Goal: Task Accomplishment & Management: Use online tool/utility

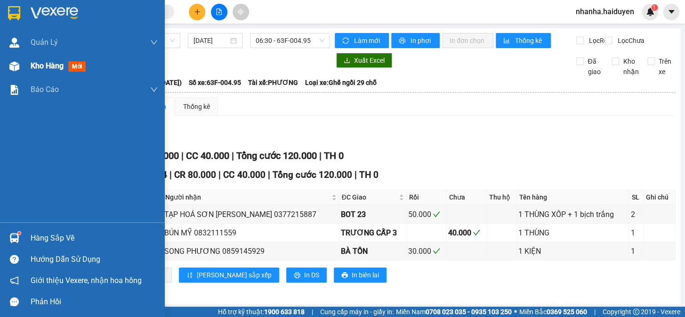
click at [1, 70] on div "Kho hàng mới" at bounding box center [82, 66] width 165 height 24
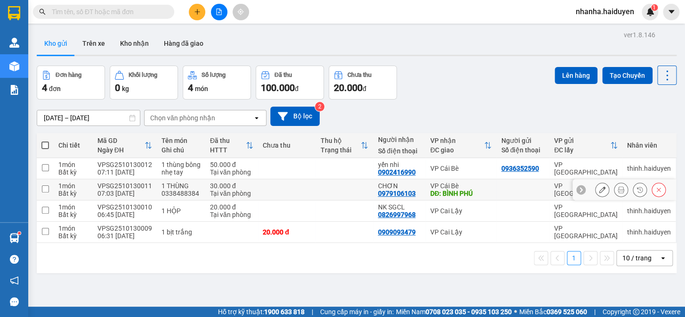
click at [291, 191] on td at bounding box center [286, 189] width 57 height 21
checkbox input "true"
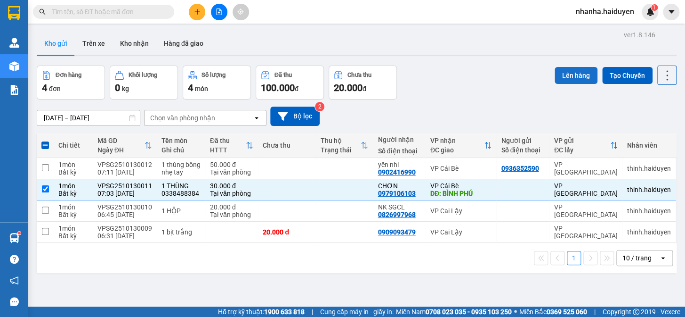
click at [570, 74] on button "Lên hàng" at bounding box center [576, 75] width 43 height 17
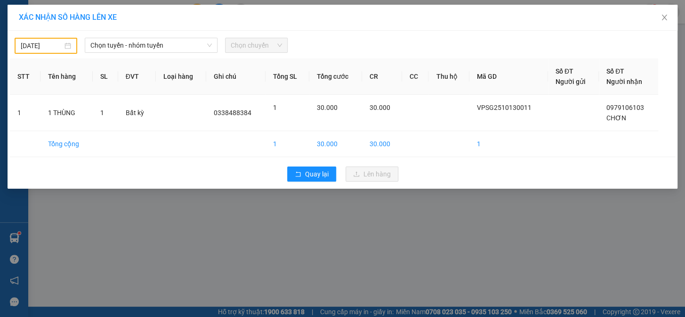
click at [56, 41] on input "[DATE]" at bounding box center [42, 46] width 42 height 10
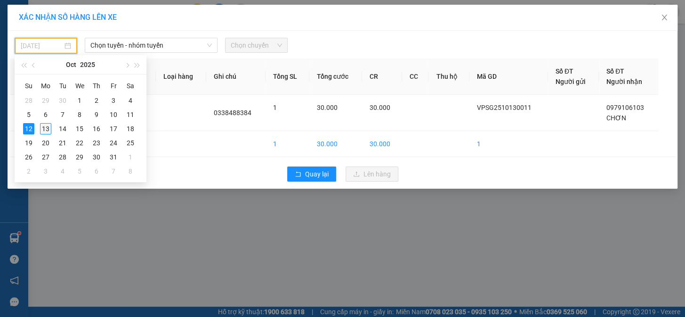
click at [43, 127] on div "13" at bounding box center [45, 128] width 11 height 11
type input "[DATE]"
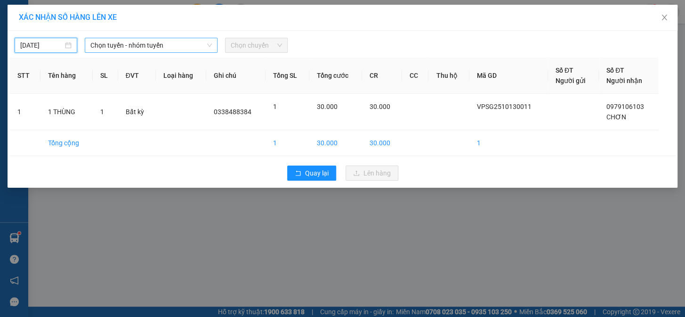
click at [123, 49] on span "Chọn tuyến - nhóm tuyến" at bounding box center [151, 45] width 122 height 14
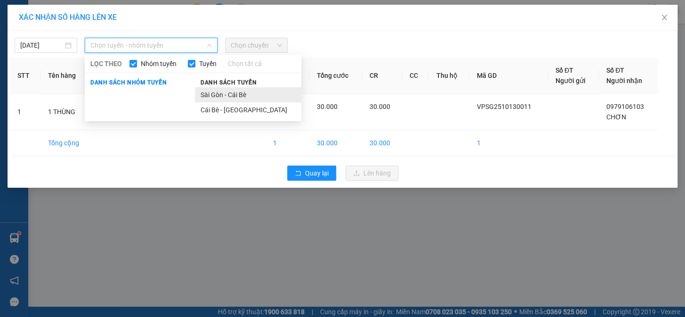
drag, startPoint x: 206, startPoint y: 96, endPoint x: 230, endPoint y: 66, distance: 38.1
click at [204, 96] on li "Sài Gòn - Cái Bè" at bounding box center [248, 94] width 106 height 15
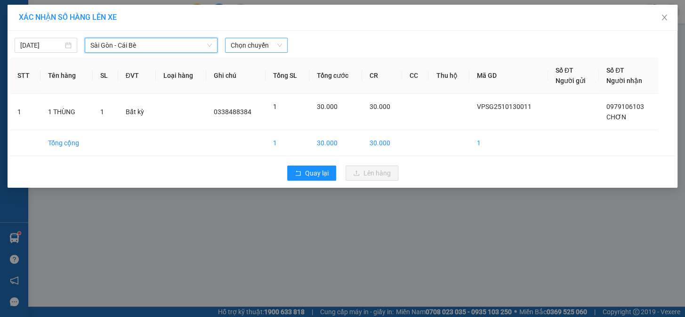
click at [240, 47] on span "Chọn chuyến" at bounding box center [256, 45] width 51 height 14
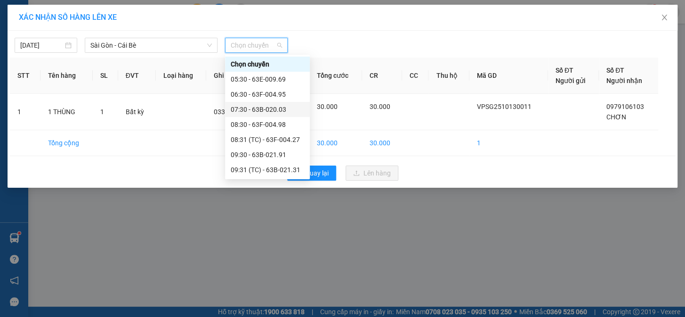
click at [262, 105] on div "07:30 - 63B-020.03" at bounding box center [267, 109] width 73 height 10
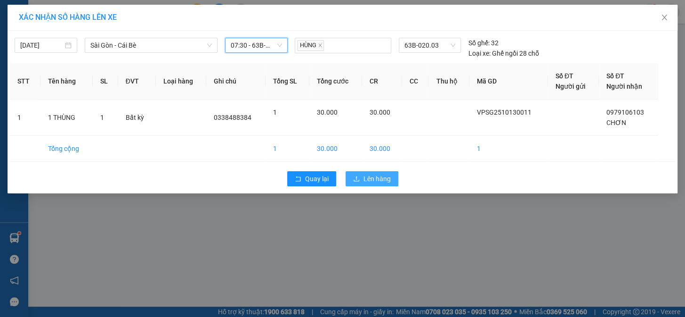
click at [359, 182] on button "Lên hàng" at bounding box center [372, 178] width 53 height 15
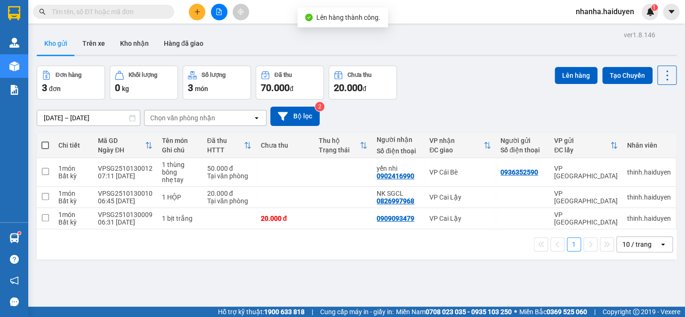
click at [219, 11] on icon "file-add" at bounding box center [219, 11] width 7 height 7
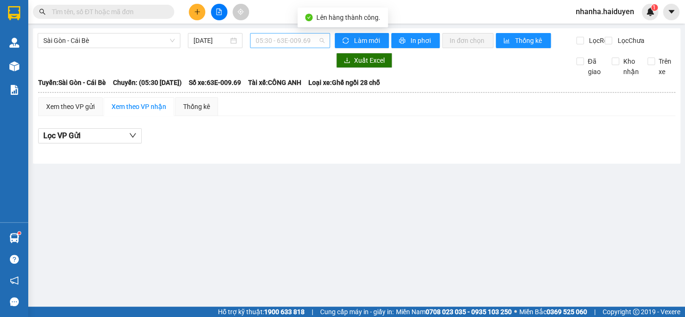
click at [284, 40] on span "05:30 - 63E-009.69" at bounding box center [290, 40] width 69 height 14
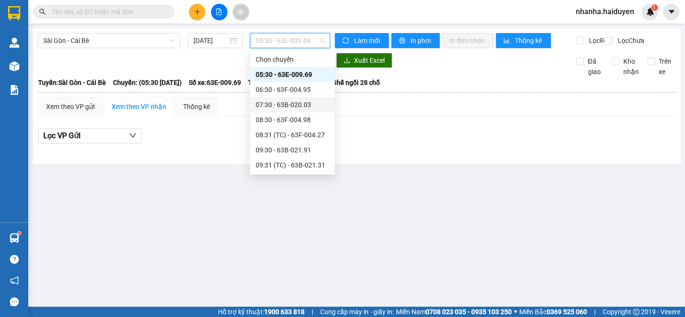
click at [289, 101] on div "07:30 - 63B-020.03" at bounding box center [292, 104] width 73 height 10
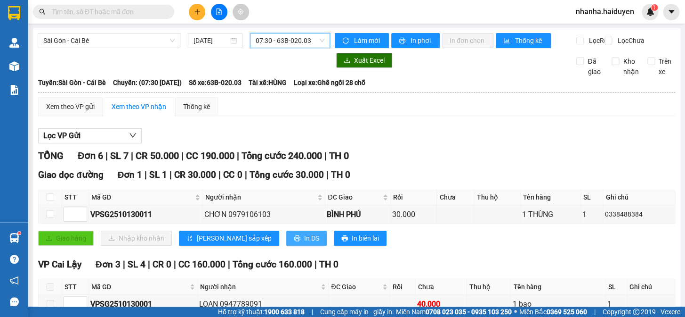
click at [294, 241] on icon "printer" at bounding box center [297, 238] width 7 height 7
